Goal: Task Accomplishment & Management: Use online tool/utility

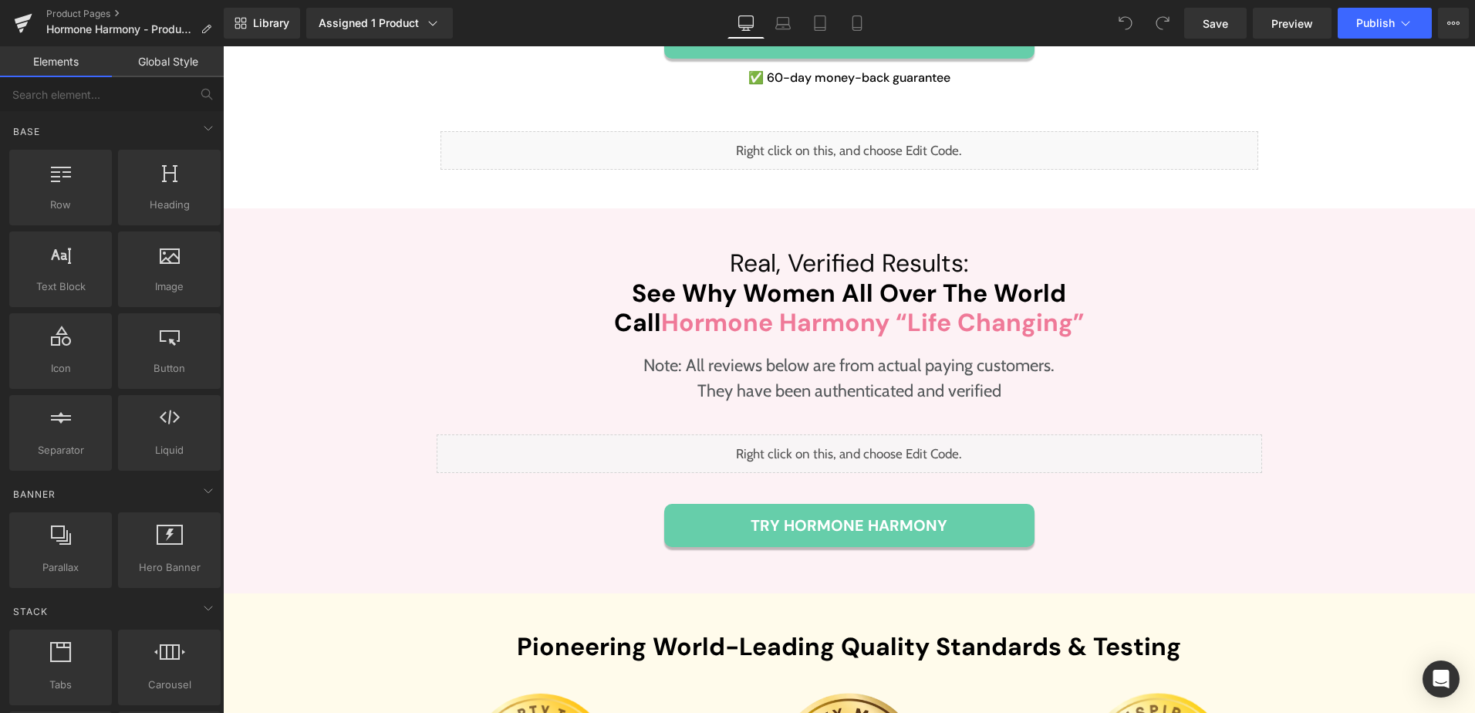
scroll to position [5091, 0]
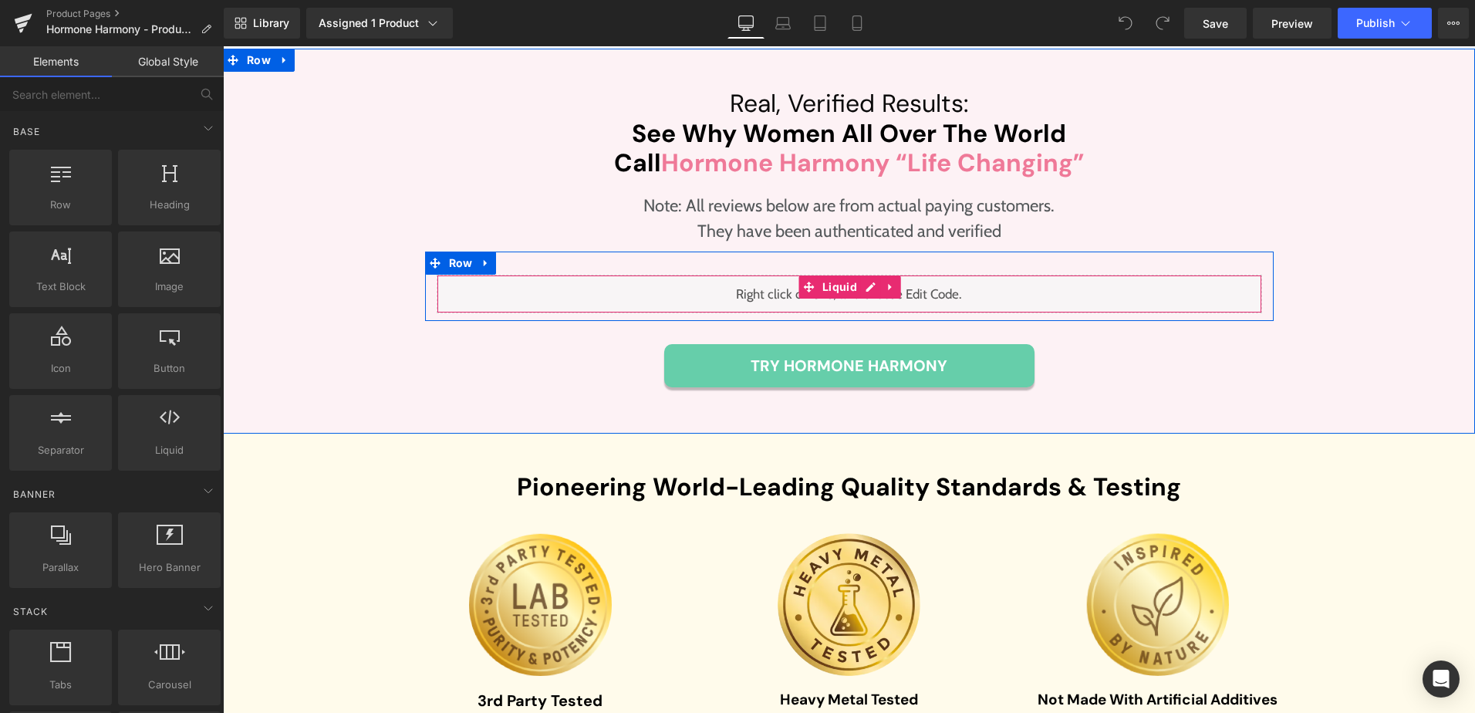
click at [861, 275] on div "Liquid" at bounding box center [849, 294] width 825 height 39
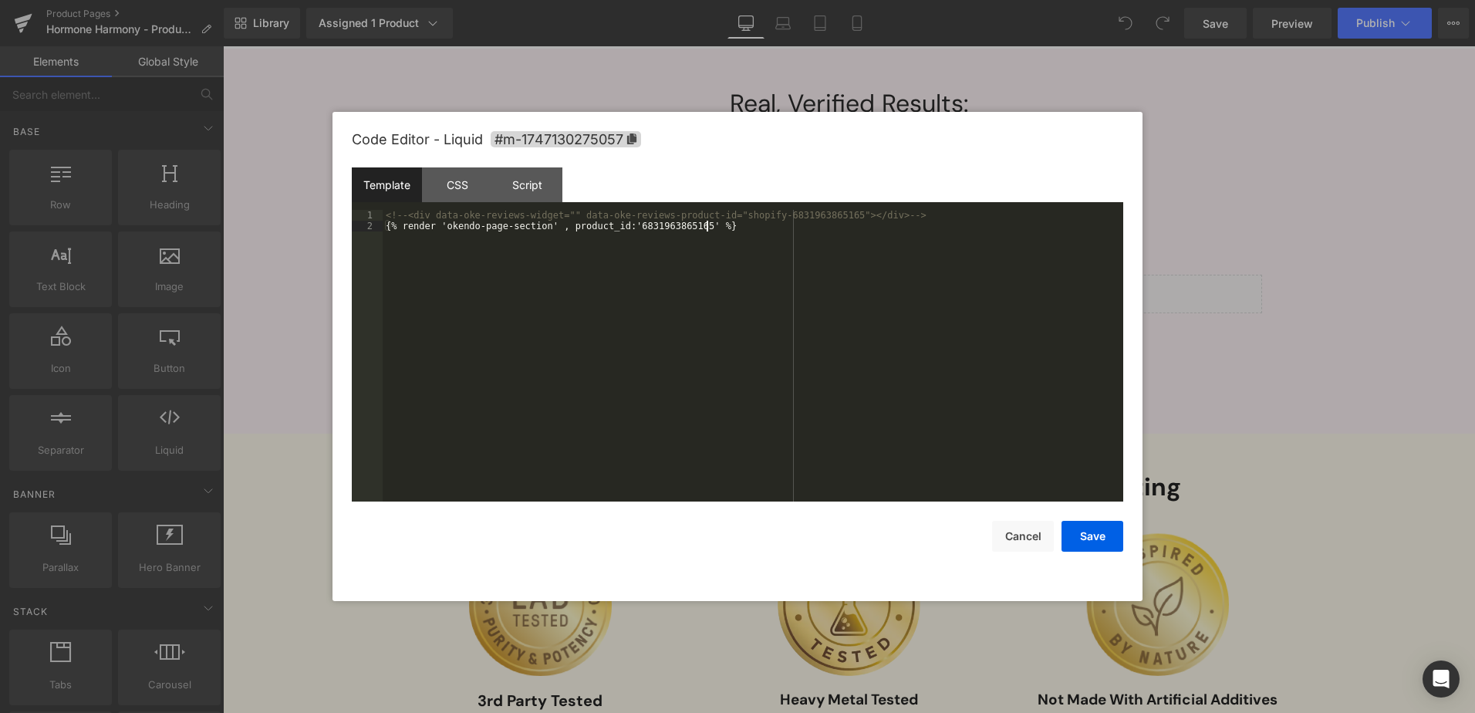
click at [786, 289] on div "<!-- <div data-oke-reviews-widget="" data-oke-reviews-product-id="shopify-68319…" at bounding box center [753, 366] width 740 height 313
click at [732, 225] on div "<!-- <div data-oke-reviews-widget="" data-oke-reviews-product-id="shopify-68319…" at bounding box center [753, 366] width 740 height 313
click at [1078, 533] on button "Save" at bounding box center [1092, 536] width 62 height 31
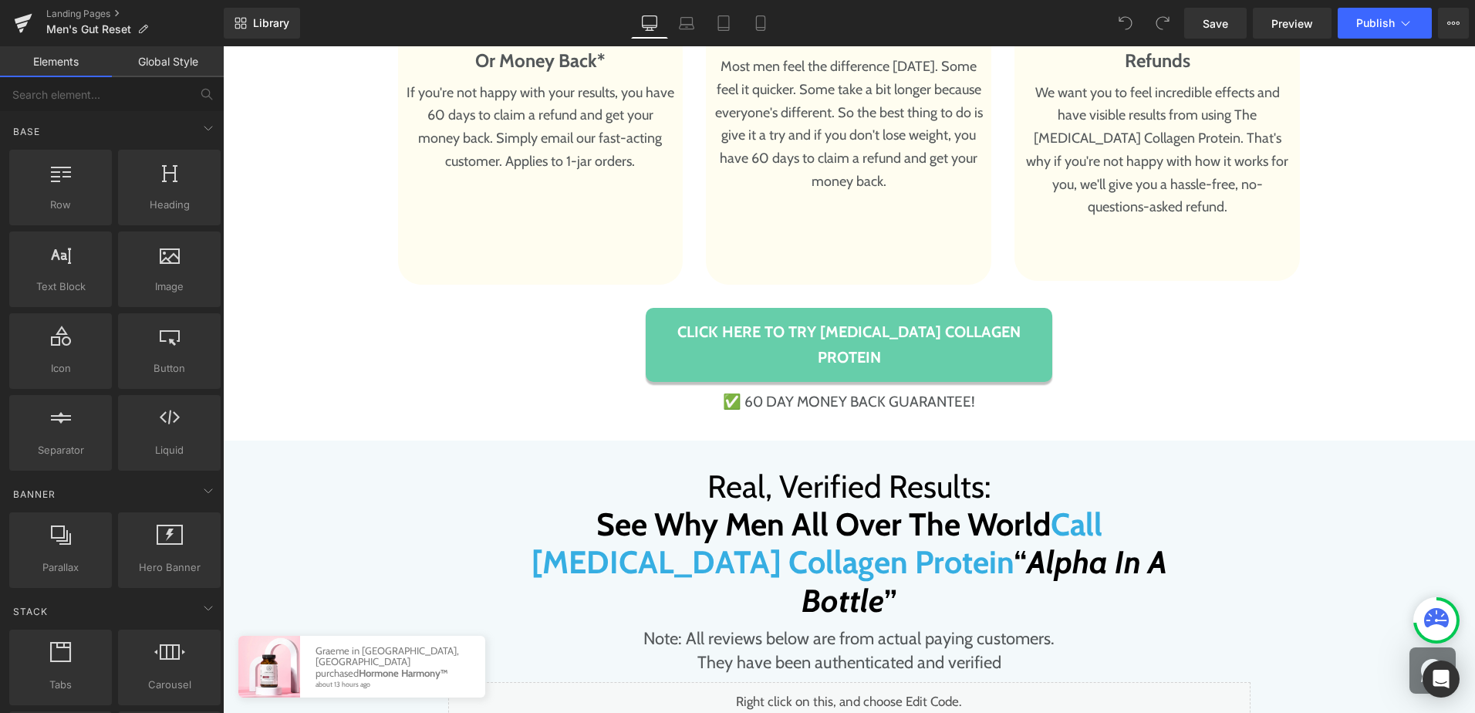
scroll to position [9944, 0]
click at [851, 684] on span "Liquid" at bounding box center [841, 693] width 34 height 19
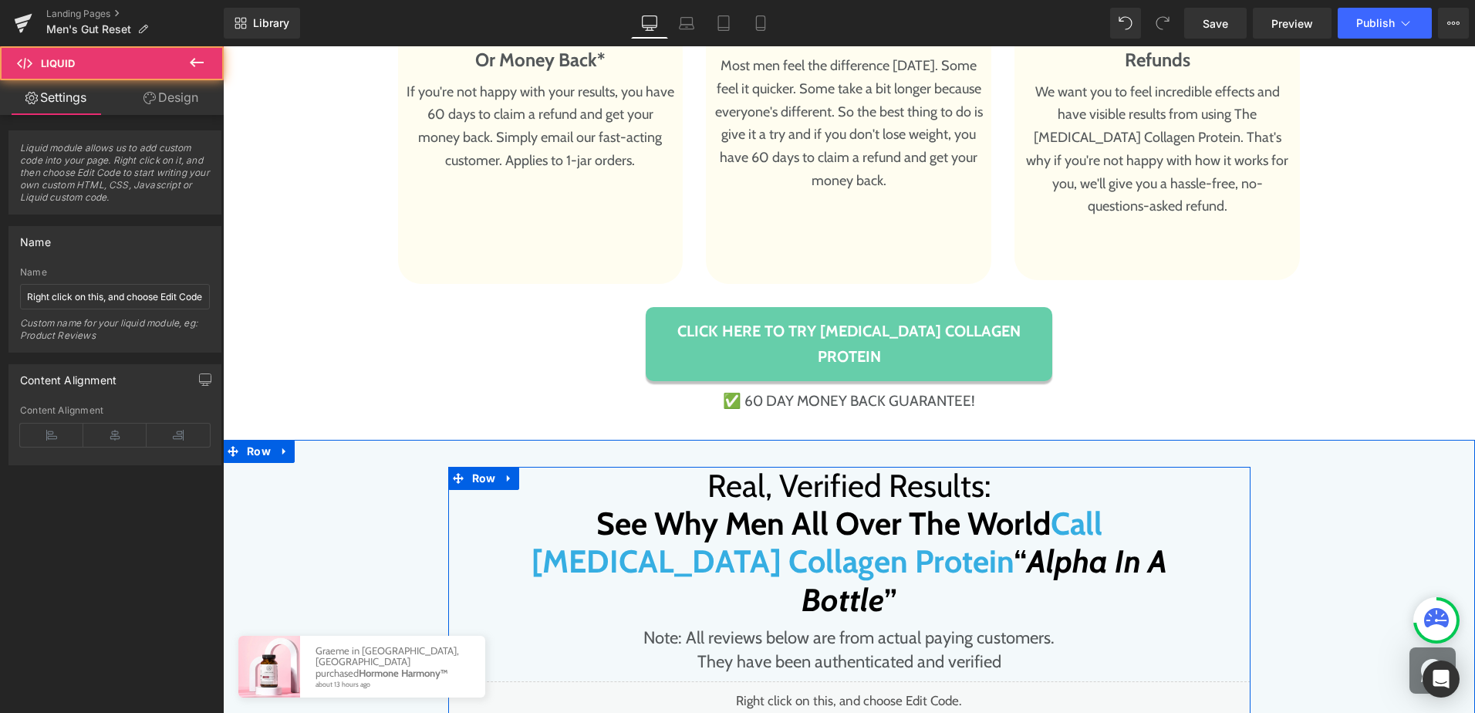
click at [856, 681] on div "Liquid" at bounding box center [849, 700] width 802 height 39
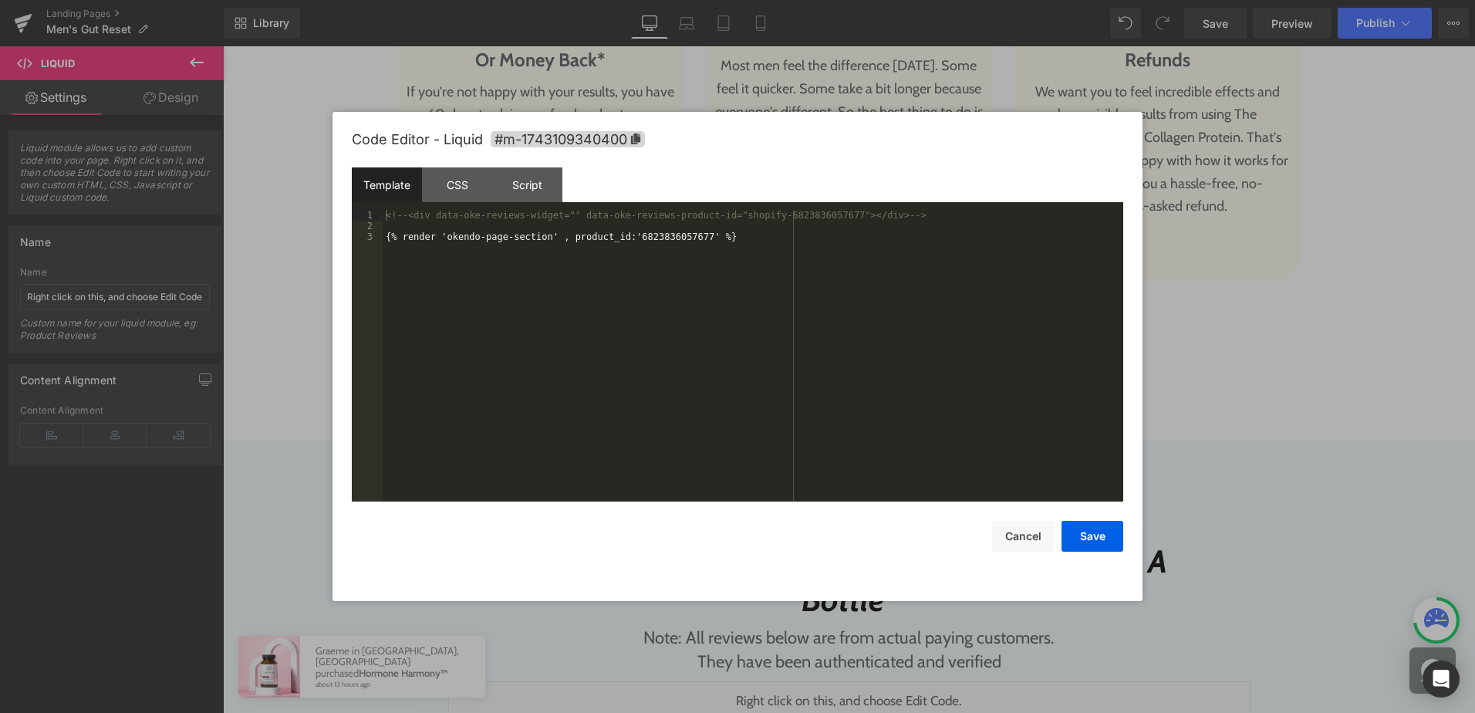
click at [0, 0] on div "<!-- <div data-oke-reviews-widget="" data-oke-reviews-product-id="shopify-68238…" at bounding box center [0, 0] width 0 height 0
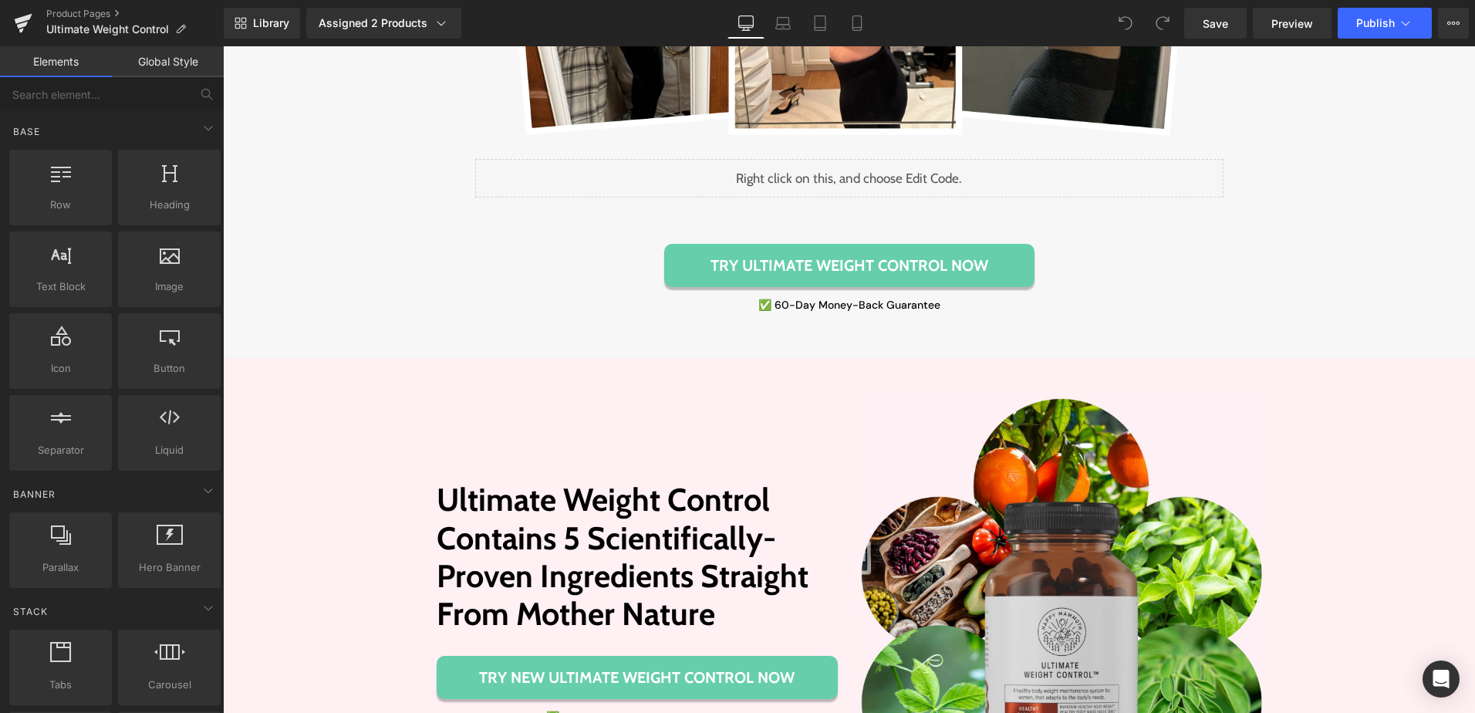
scroll to position [1851, 0]
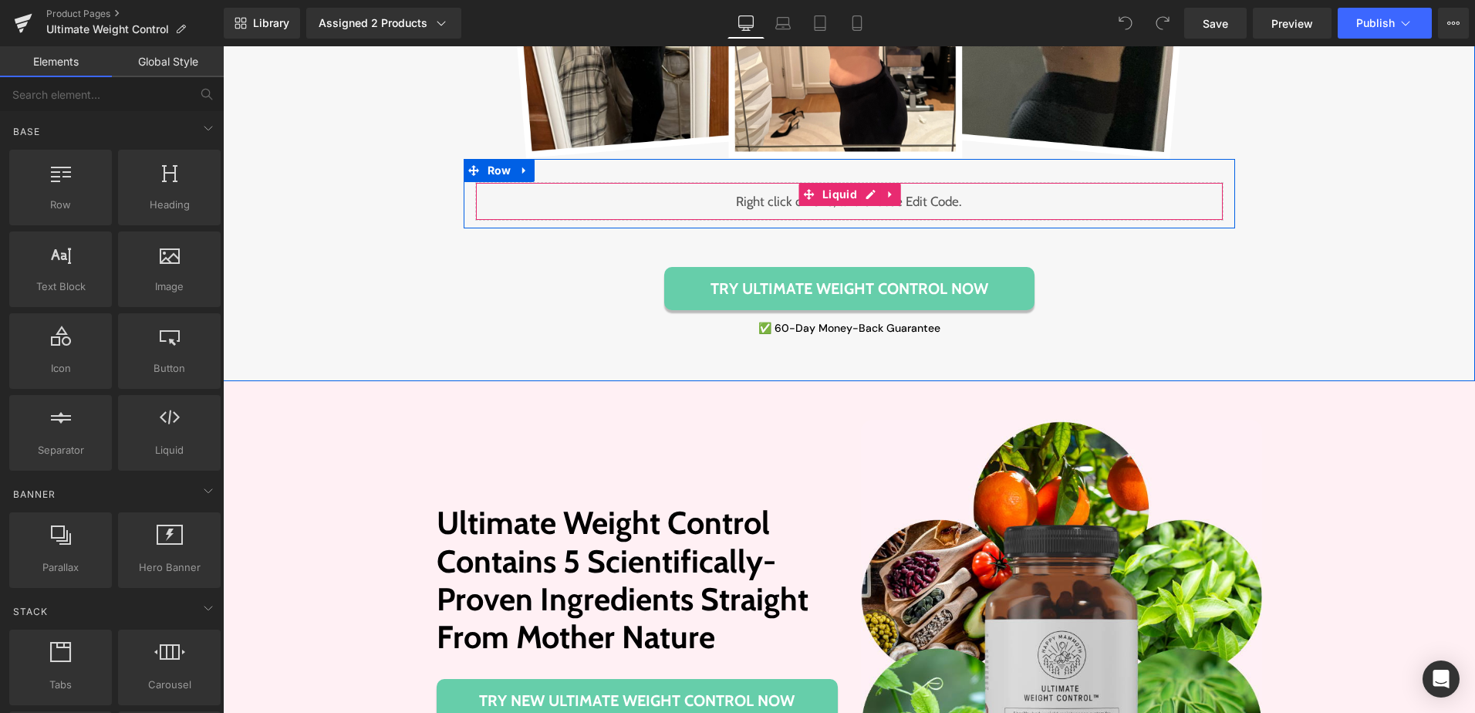
click at [857, 195] on div "Liquid" at bounding box center [849, 201] width 748 height 39
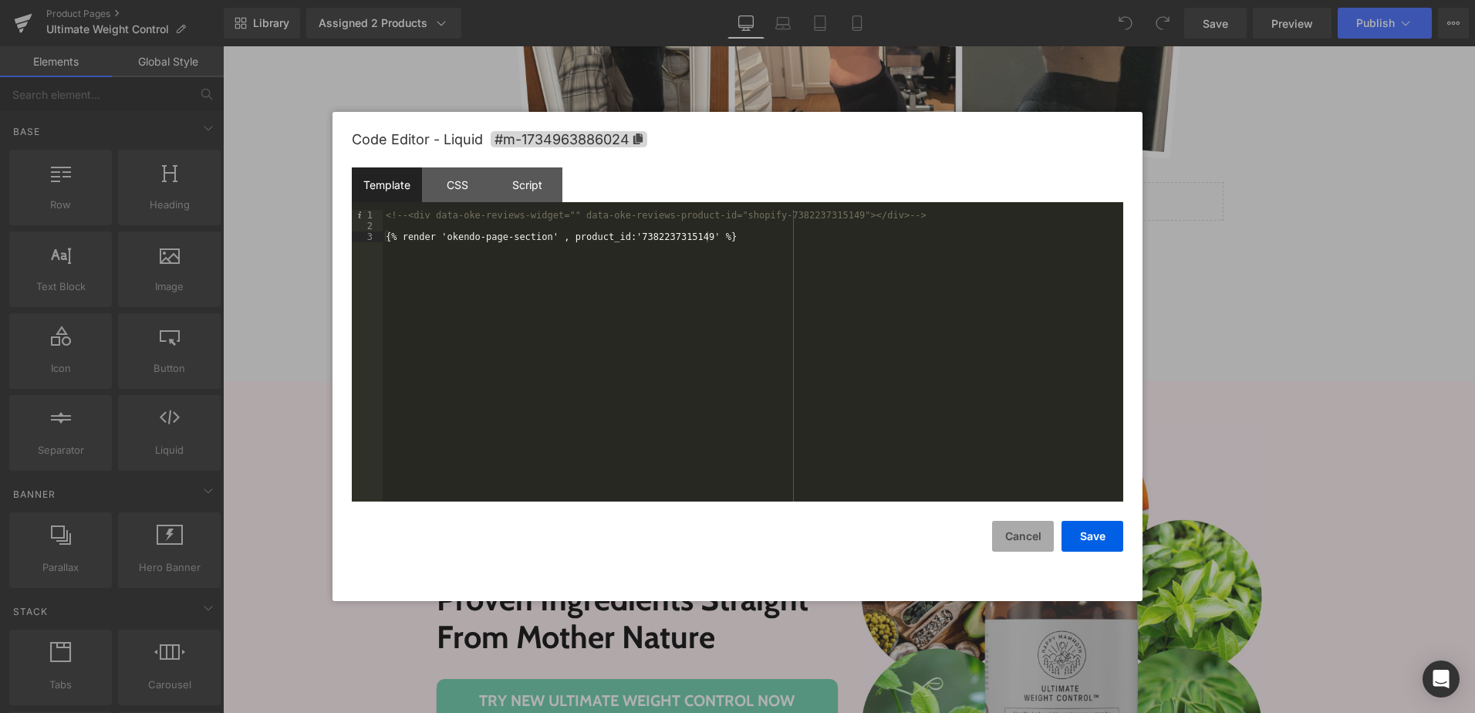
drag, startPoint x: 1024, startPoint y: 538, endPoint x: 1024, endPoint y: 524, distance: 14.7
click at [1020, 538] on button "Cancel" at bounding box center [1023, 536] width 62 height 31
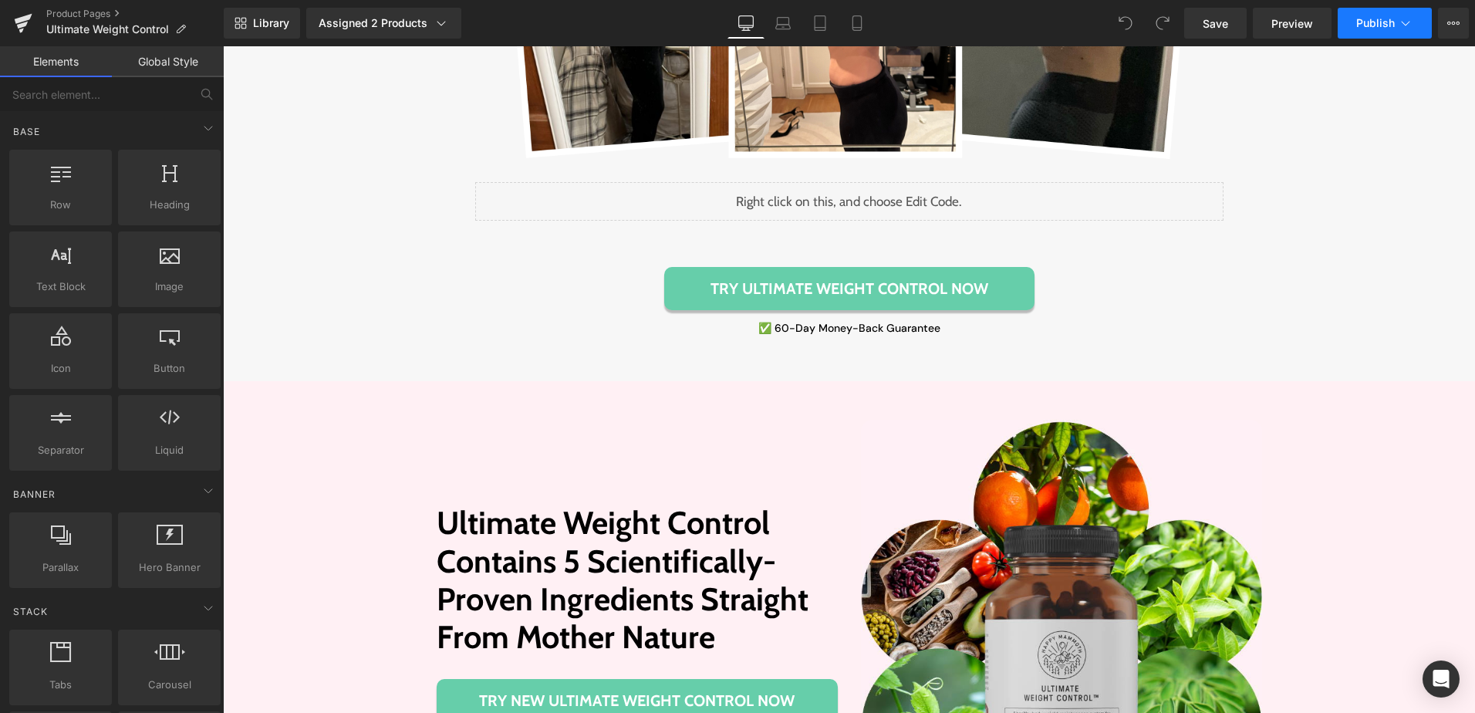
drag, startPoint x: 1450, startPoint y: 22, endPoint x: 1421, endPoint y: 32, distance: 31.2
click at [1449, 22] on icon at bounding box center [1453, 23] width 12 height 12
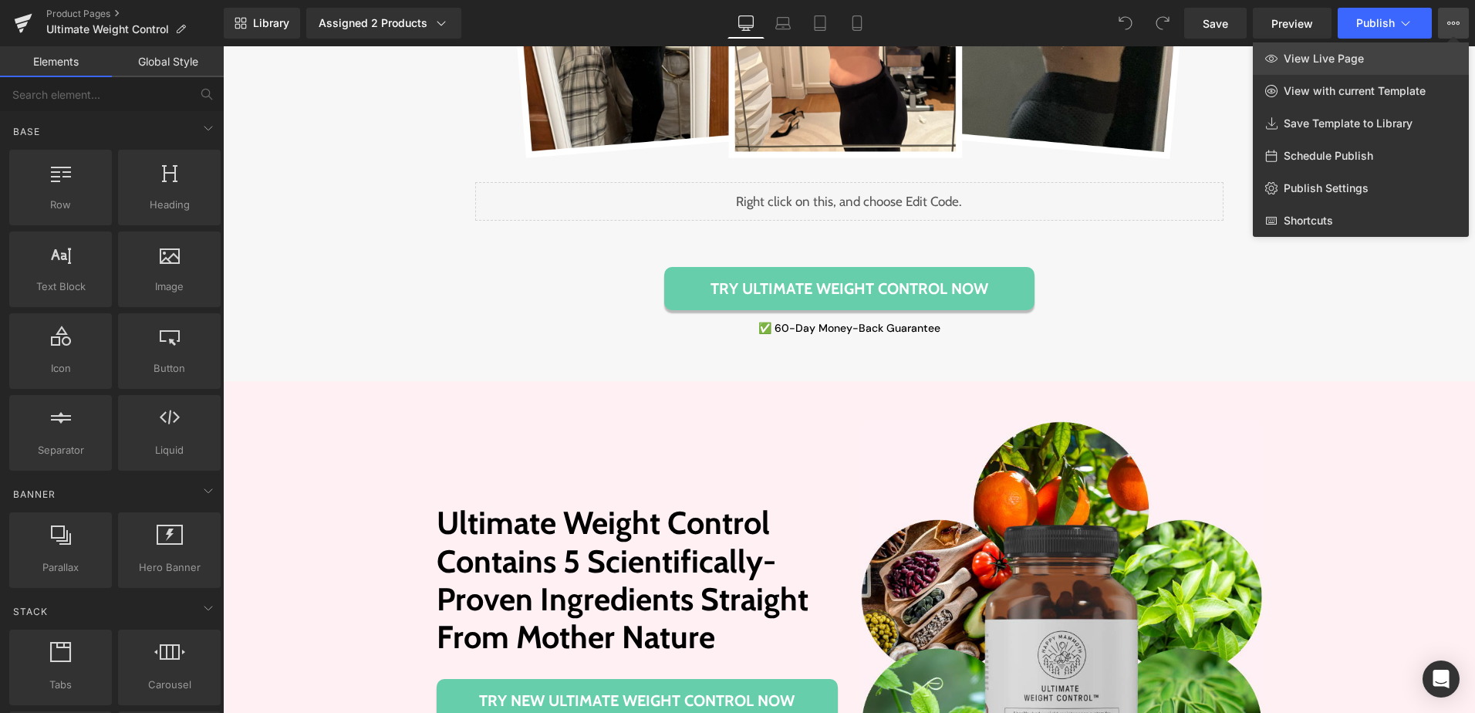
click at [1372, 52] on link "View Live Page" at bounding box center [1361, 58] width 216 height 32
